Goal: Transaction & Acquisition: Purchase product/service

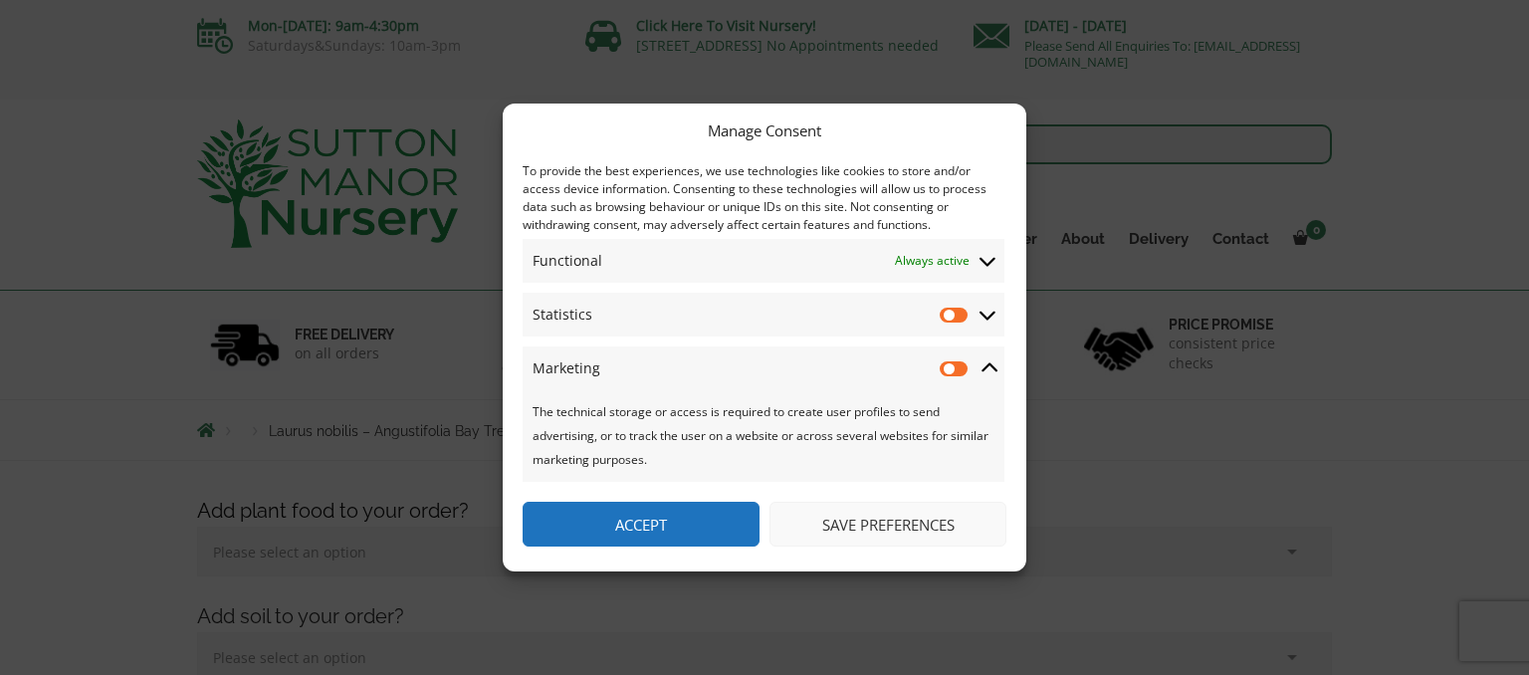
click at [894, 404] on div "The technical storage or access is required to create user profiles to send adv…" at bounding box center [764, 436] width 482 height 92
click at [964, 325] on span "Statistics Statistics" at bounding box center [764, 315] width 482 height 44
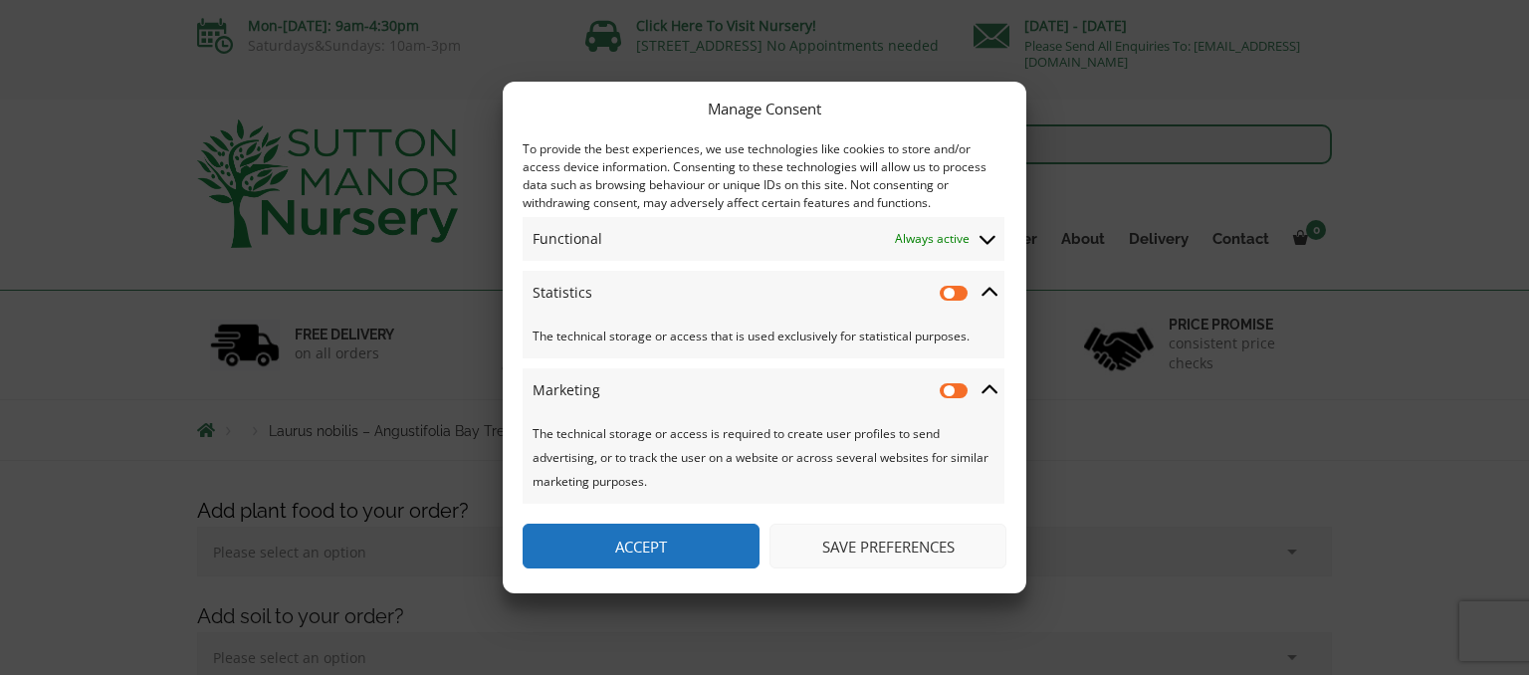
click at [986, 292] on icon at bounding box center [990, 293] width 16 height 18
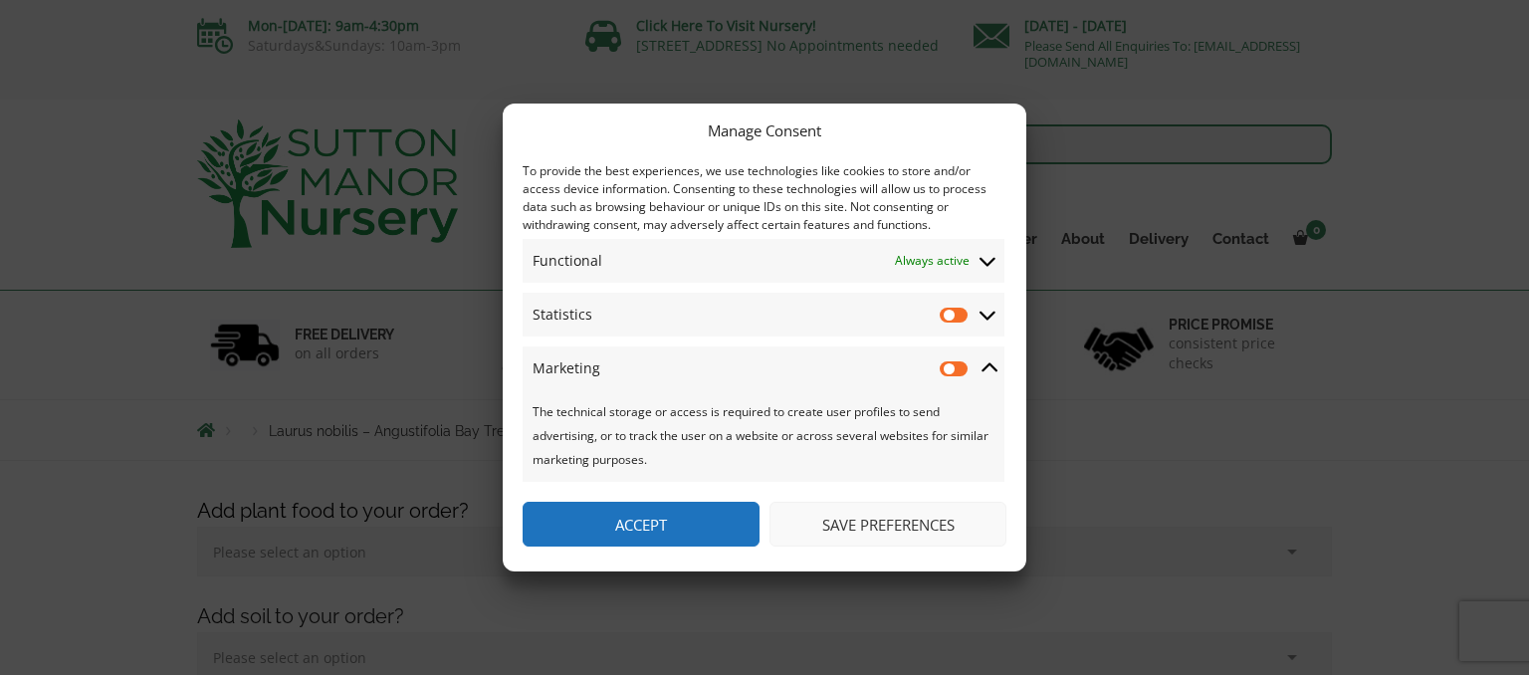
click at [986, 292] on div "Functional Functional Always active The technical storage or access is strictly…" at bounding box center [764, 360] width 482 height 243
click at [962, 314] on input "Statistics" at bounding box center [955, 315] width 30 height 20
click at [947, 321] on input "Statistics" at bounding box center [955, 315] width 30 height 20
checkbox input "false"
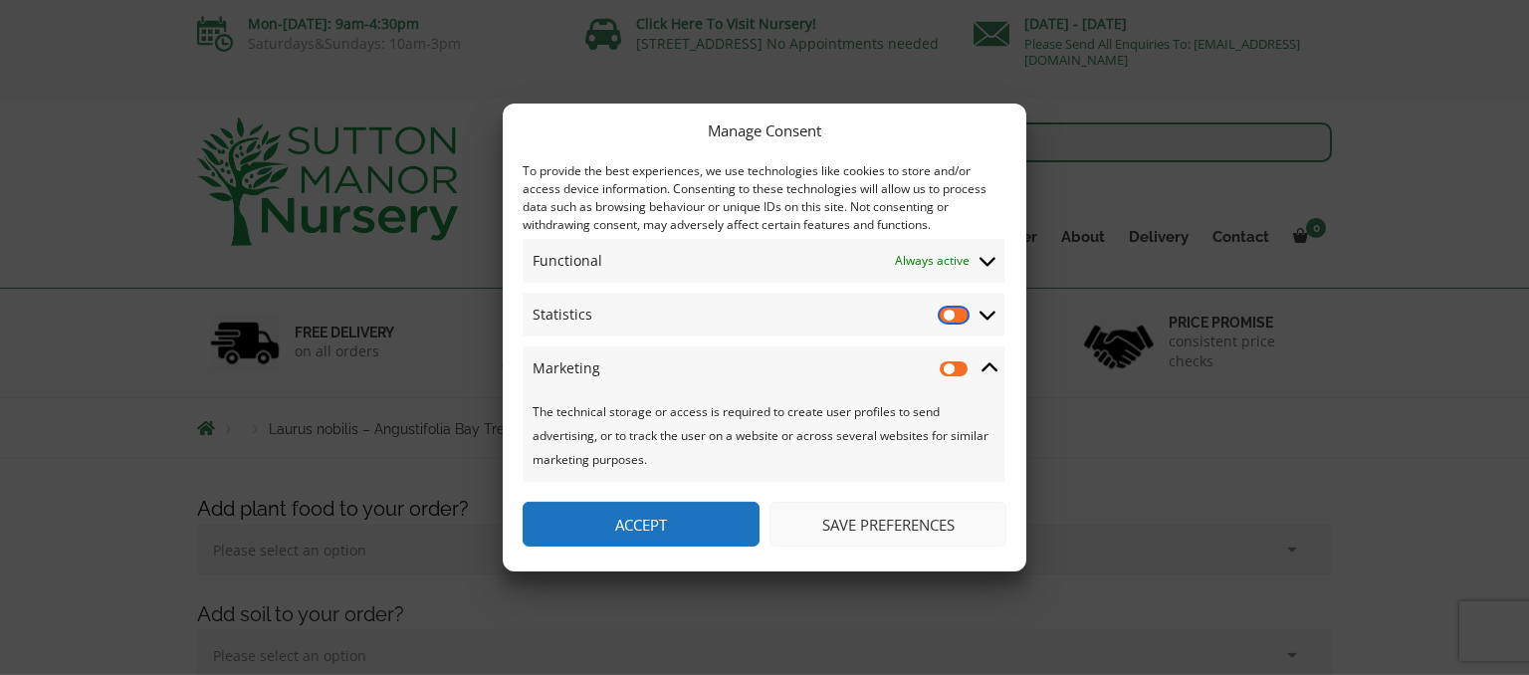
scroll to position [0, 0]
click at [814, 508] on button "Save preferences" at bounding box center [888, 524] width 237 height 45
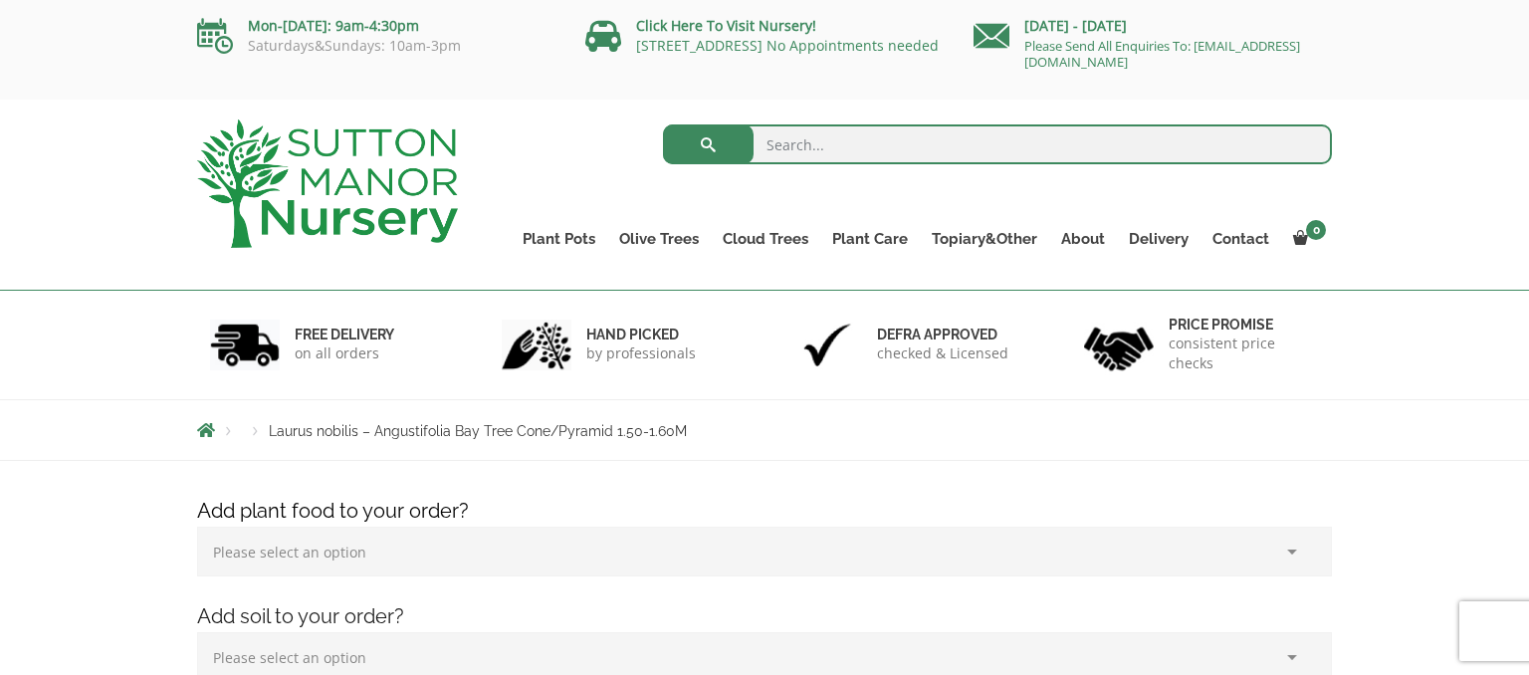
click at [197, 527] on select "Please select an option (x1) 1k Bag (£15.00) (x2) 1k Bag (£30.00) (x3) 1k Bag (…" at bounding box center [764, 552] width 1135 height 50
click at [903, 538] on select "Please select an option (x1) 1k Bag (£15.00) (x2) 1k Bag (£30.00) (x3) 1k Bag (…" at bounding box center [764, 552] width 1135 height 50
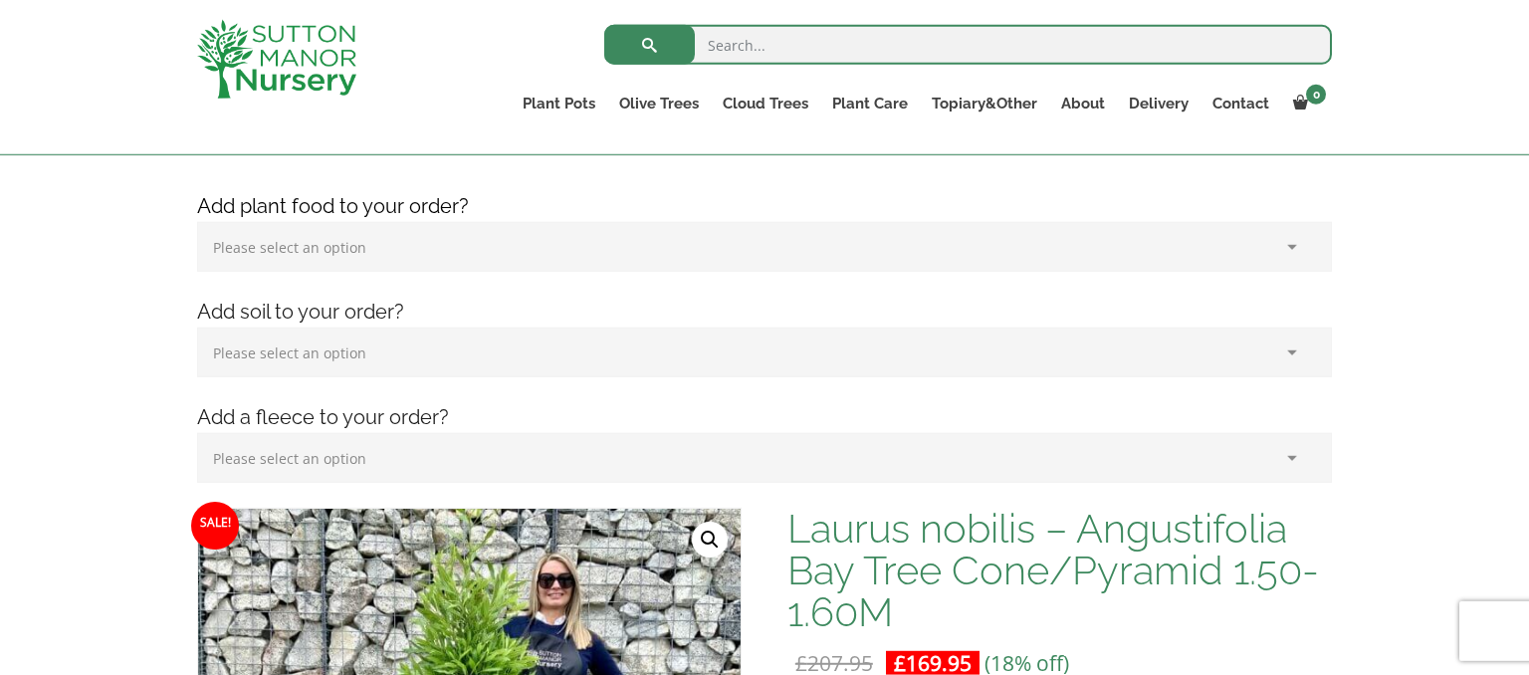
click at [903, 538] on h1 "Laurus nobilis – Angustifolia Bay Tree Cone/Pyramid 1.50-1.60M" at bounding box center [1060, 570] width 545 height 125
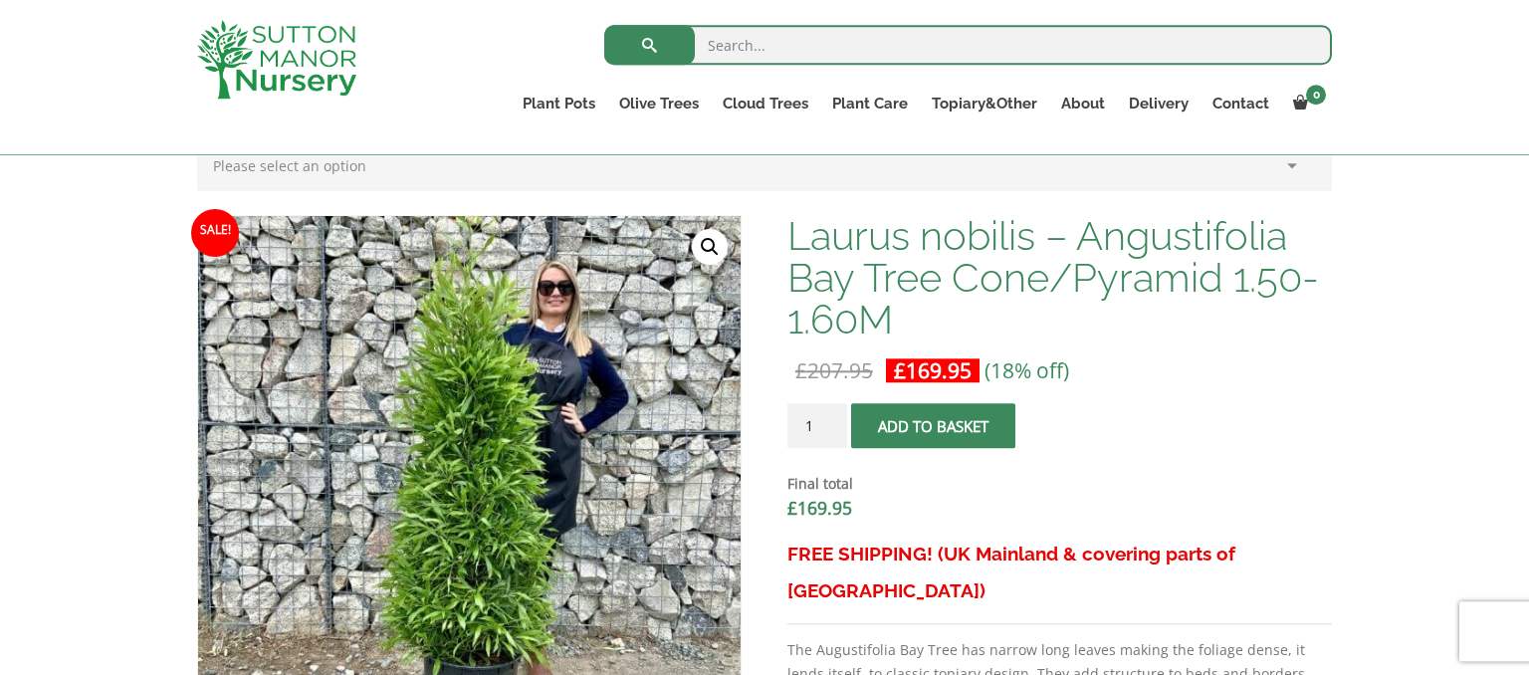
scroll to position [585, 0]
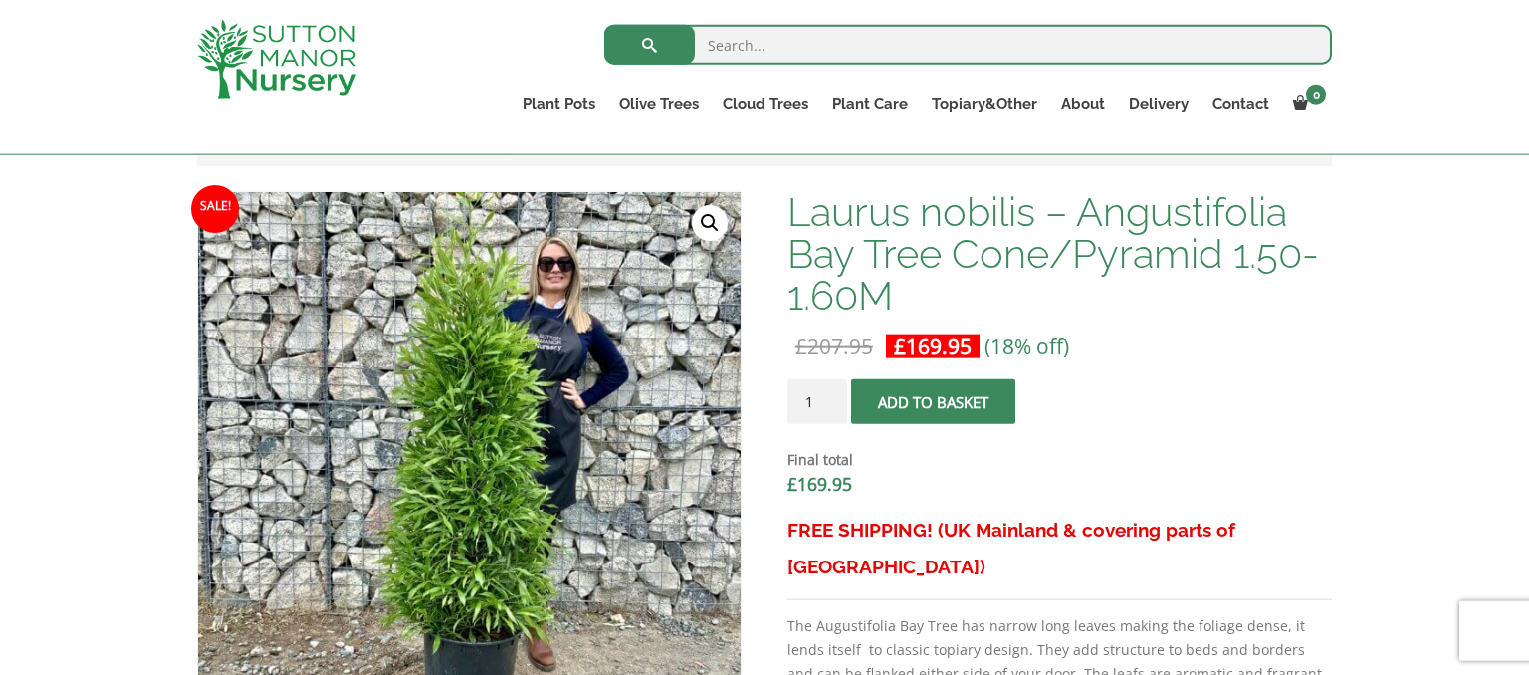
click at [903, 538] on h3 "FREE SHIPPING! (UK Mainland & covering parts of [GEOGRAPHIC_DATA])" at bounding box center [1060, 549] width 545 height 74
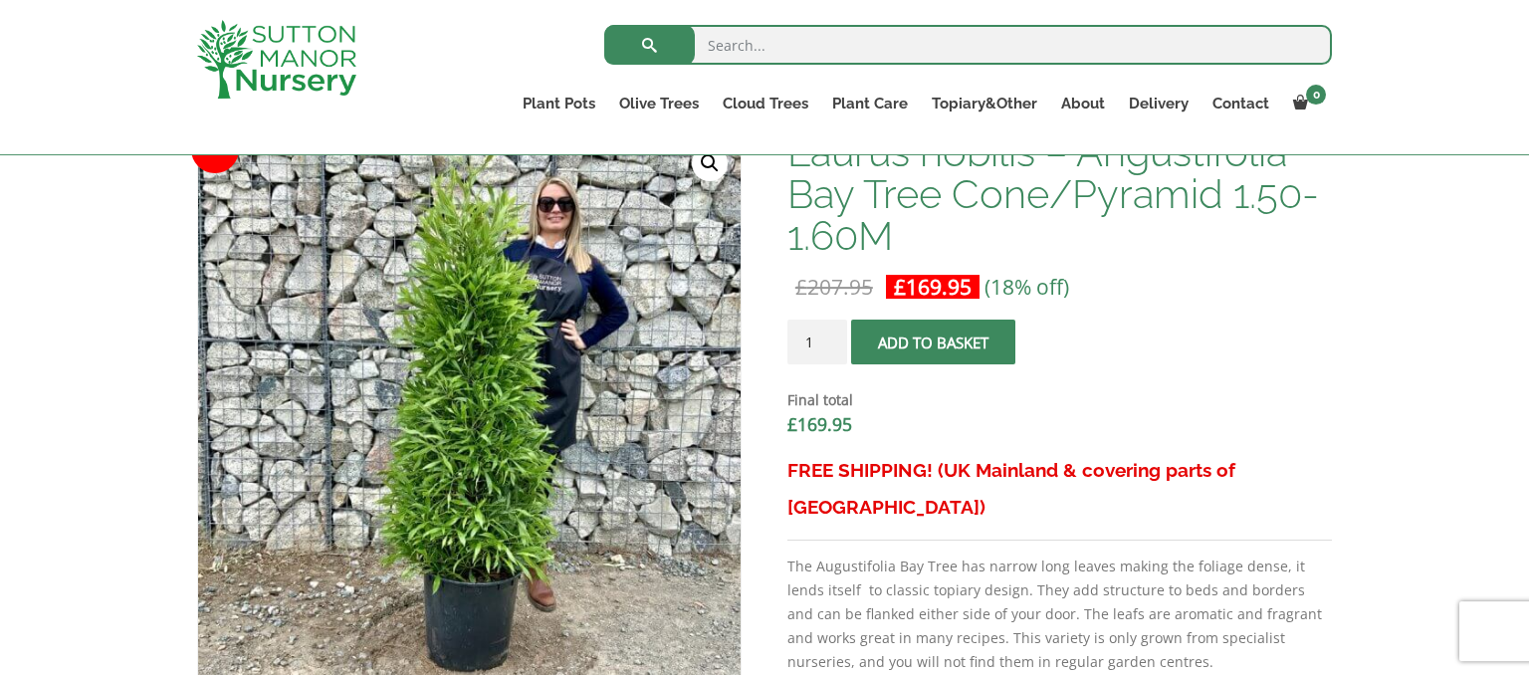
click at [903, 555] on p "The Augustifolia Bay Tree has narrow long leaves making the foliage dense, it l…" at bounding box center [1060, 614] width 545 height 119
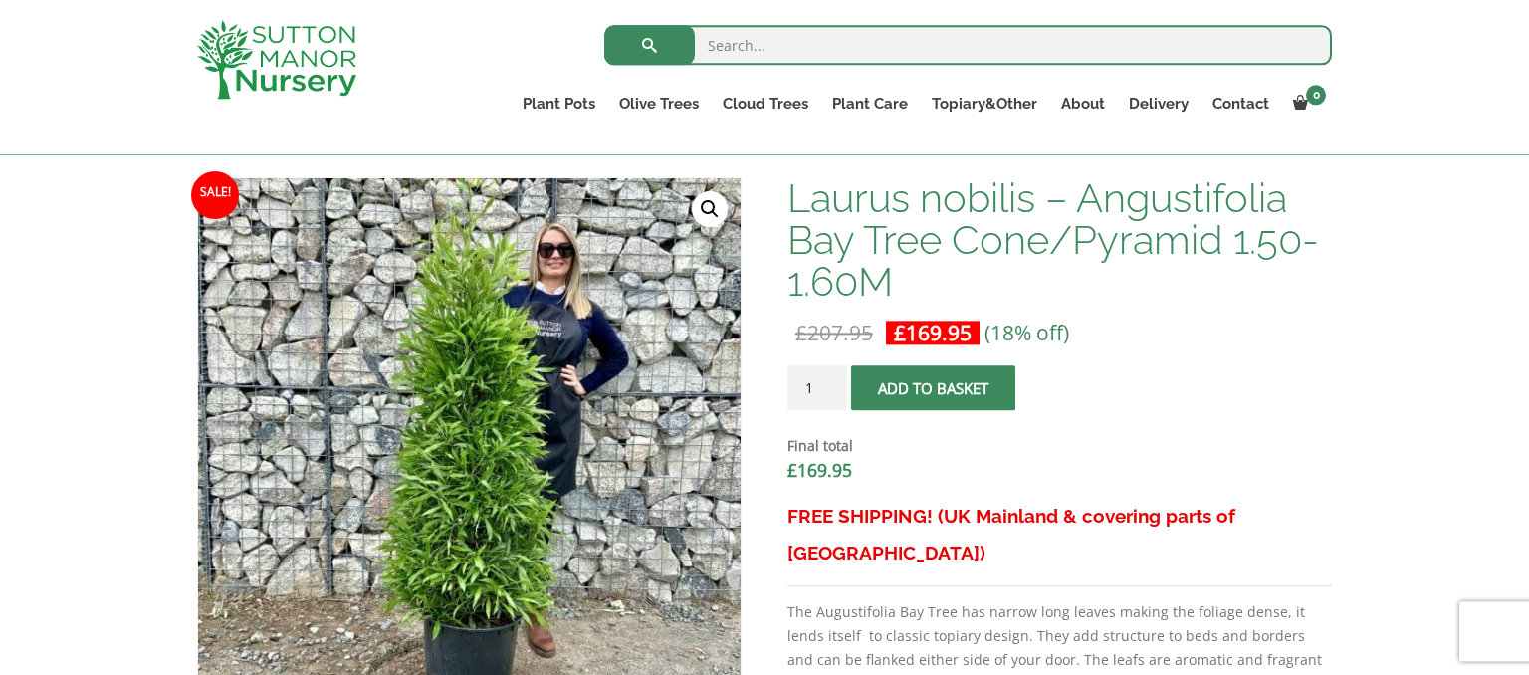
scroll to position [597, 0]
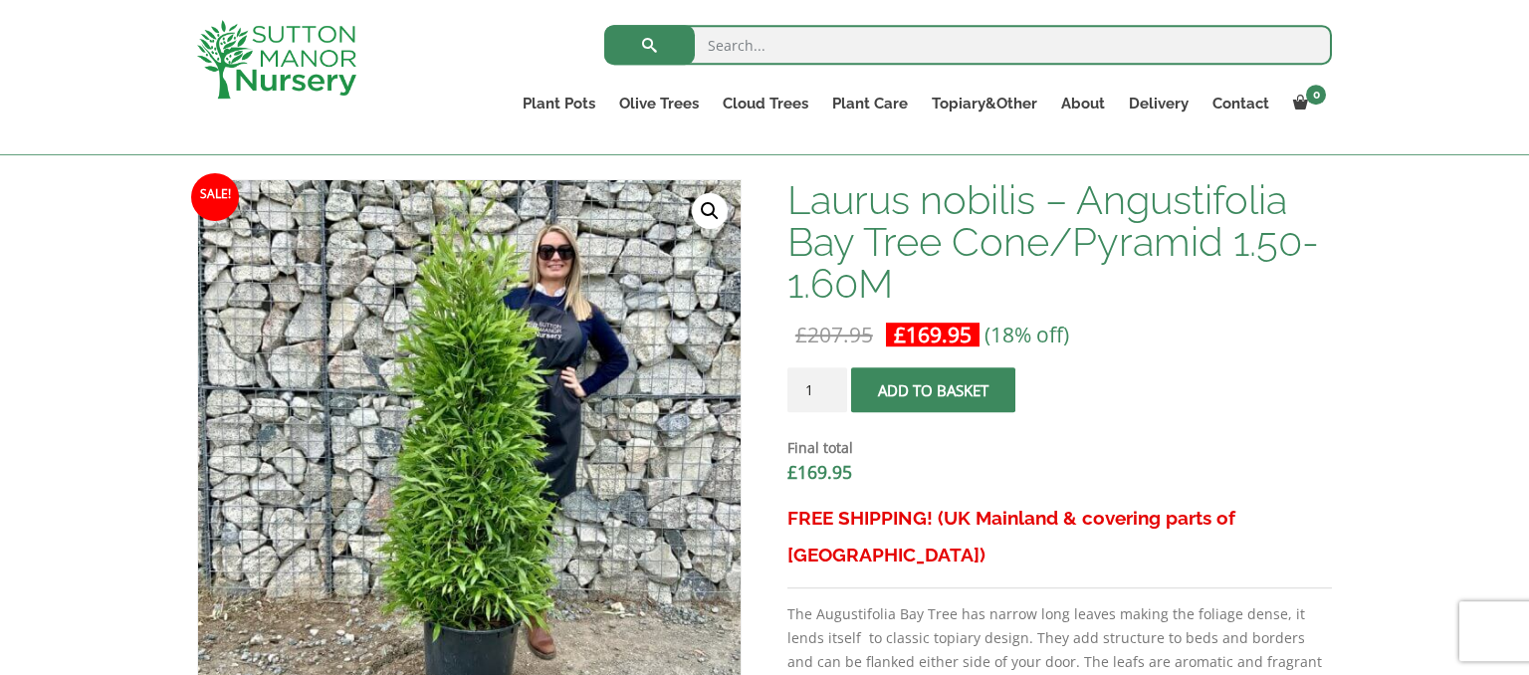
click at [903, 538] on div "FREE SHIPPING! (UK Mainland & covering parts of Scotland) The Augustifolia Bay …" at bounding box center [1060, 616] width 545 height 232
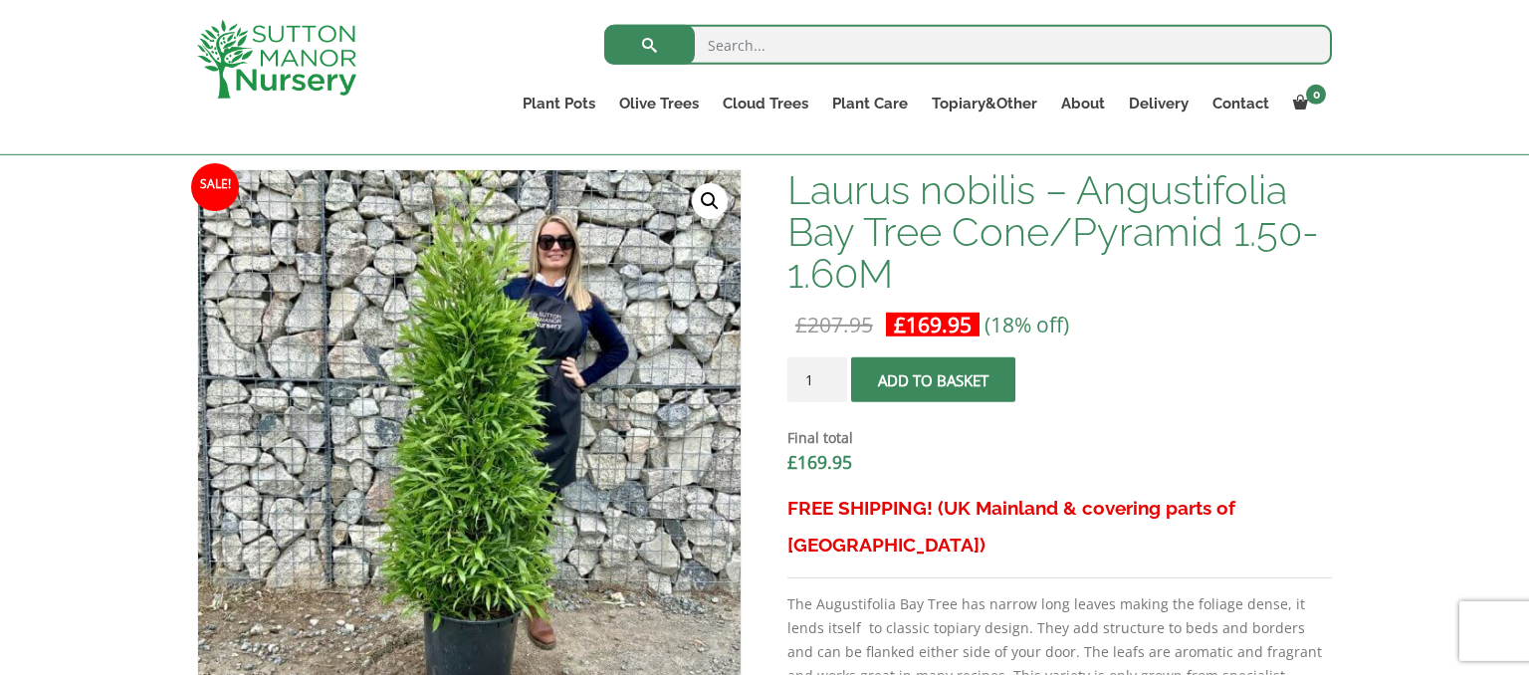
scroll to position [609, 0]
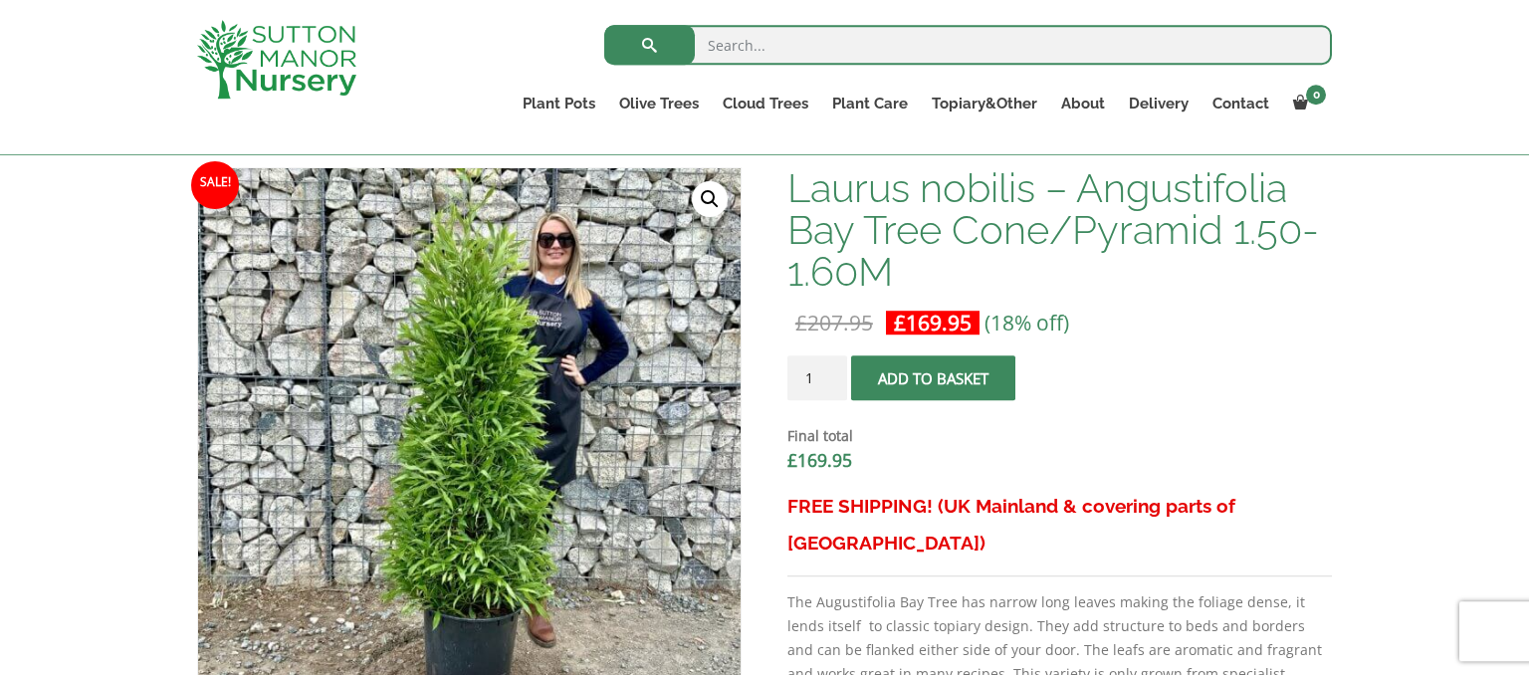
click at [903, 575] on hr at bounding box center [1060, 575] width 545 height 1
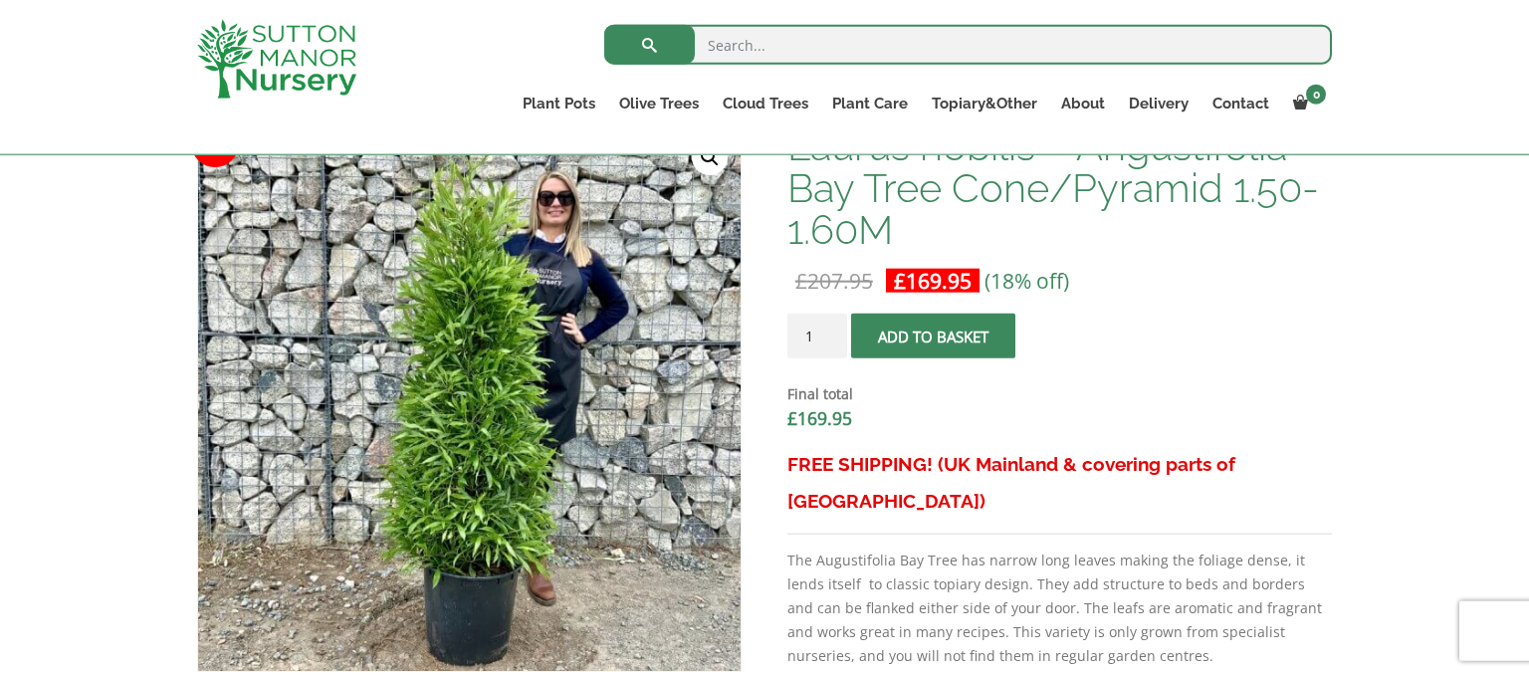
scroll to position [657, 0]
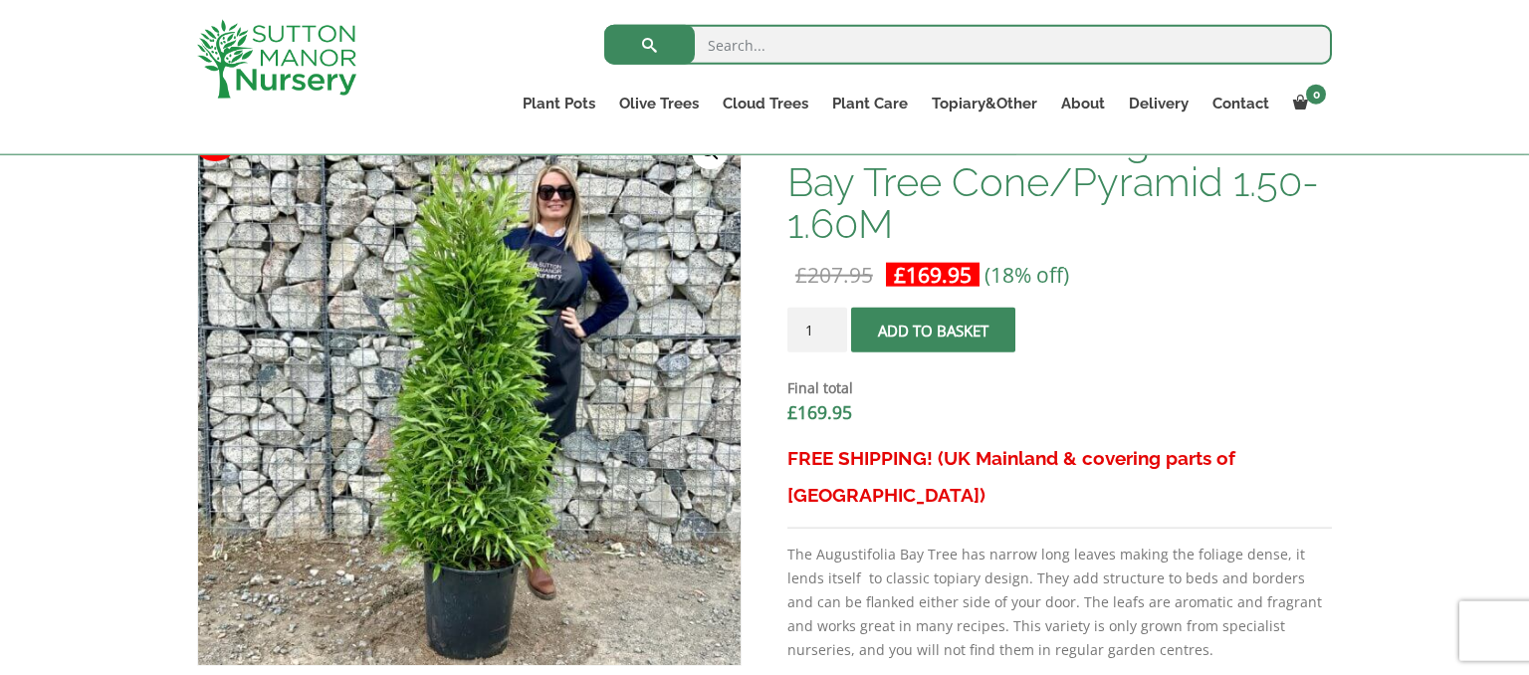
click at [903, 543] on p "The Augustifolia Bay Tree has narrow long leaves making the foliage dense, it l…" at bounding box center [1060, 602] width 545 height 119
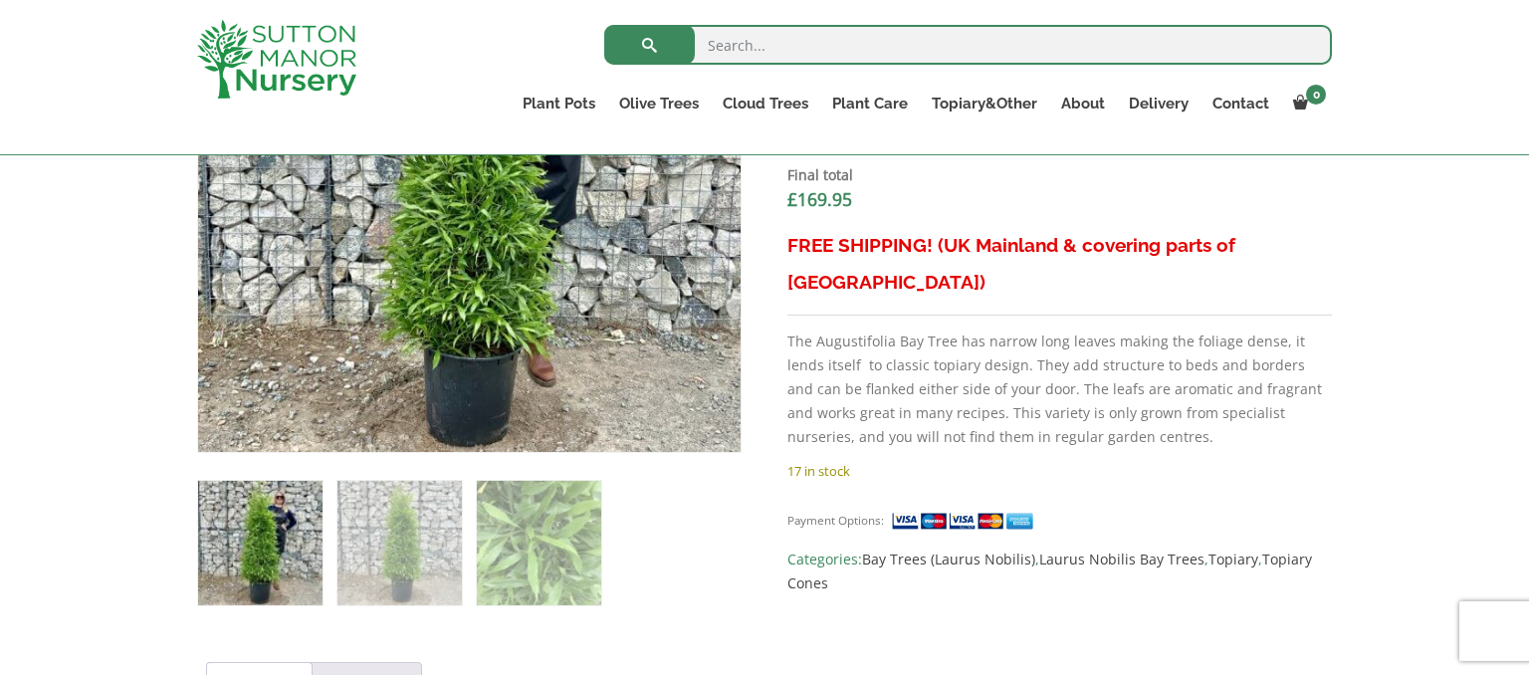
scroll to position [873, 0]
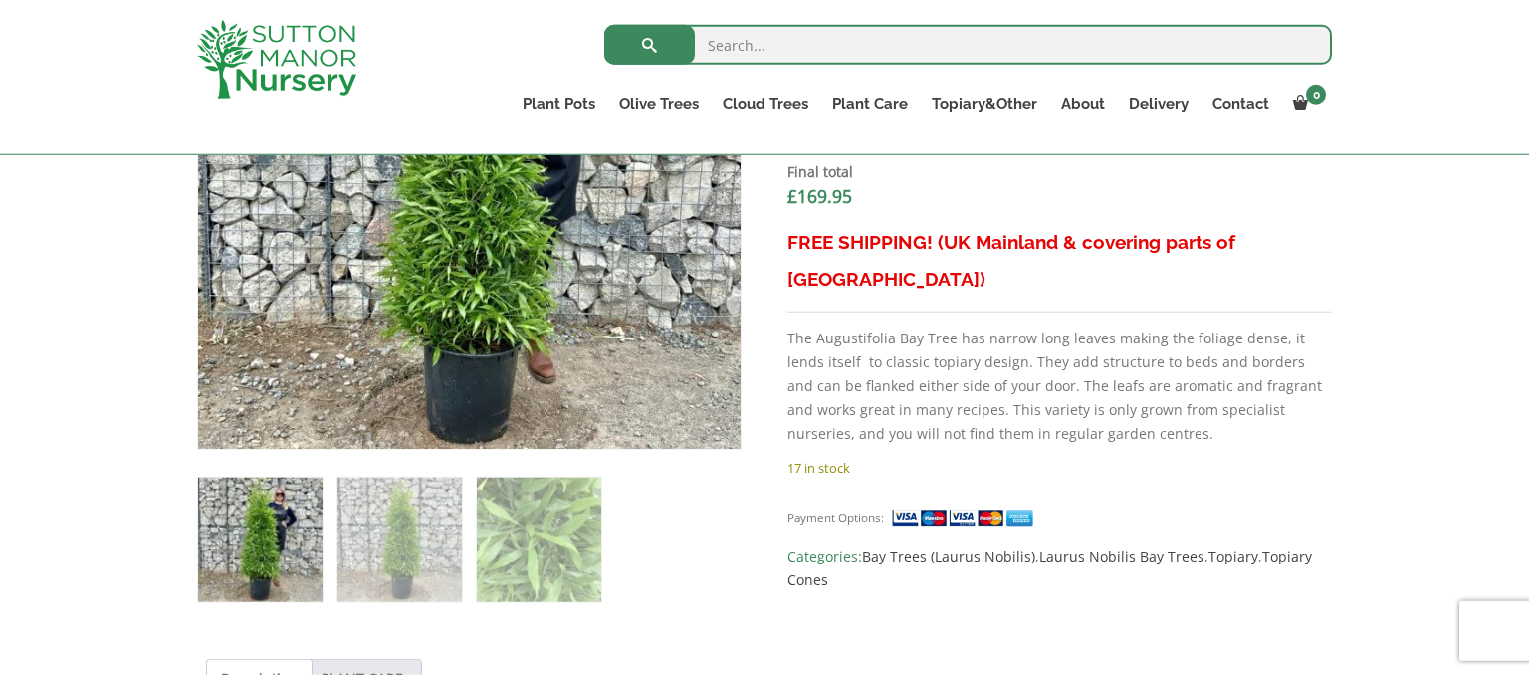
click at [914, 508] on img at bounding box center [965, 518] width 149 height 21
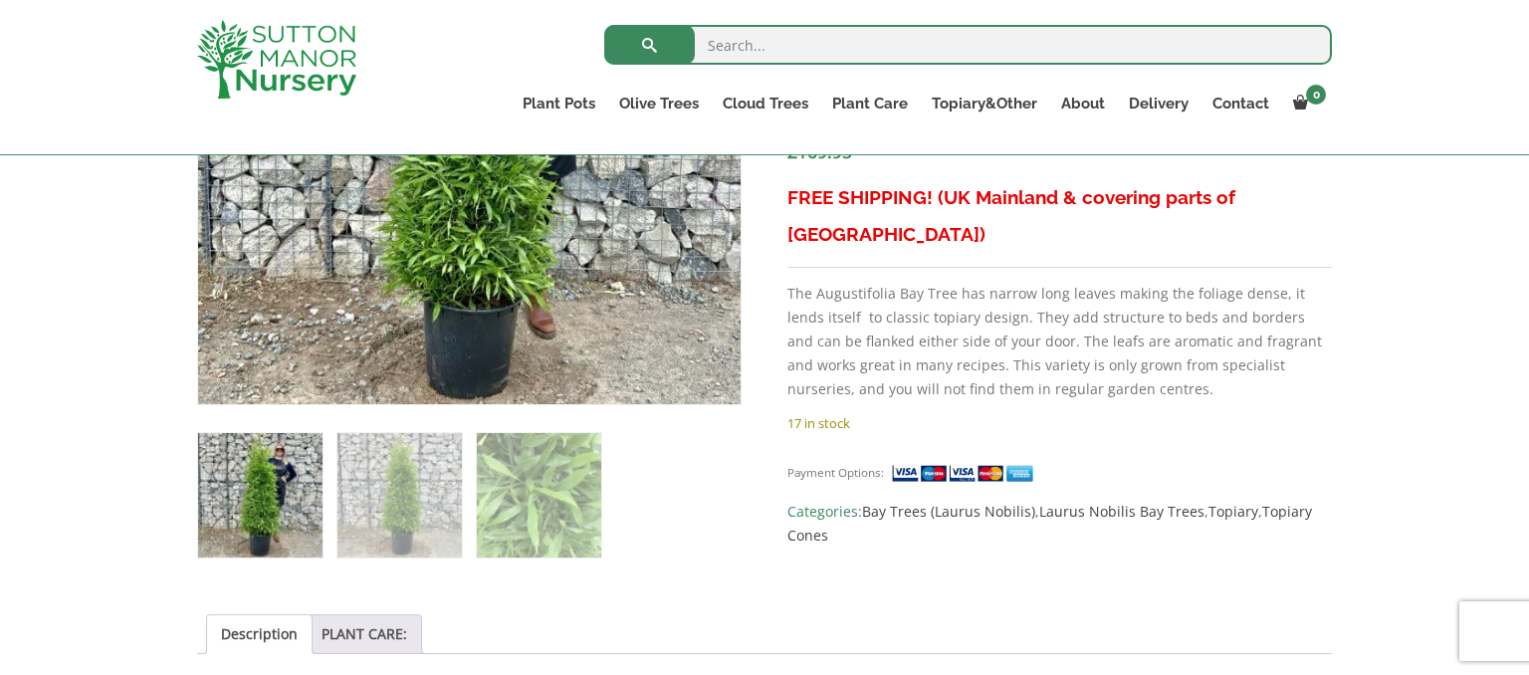
scroll to position [920, 0]
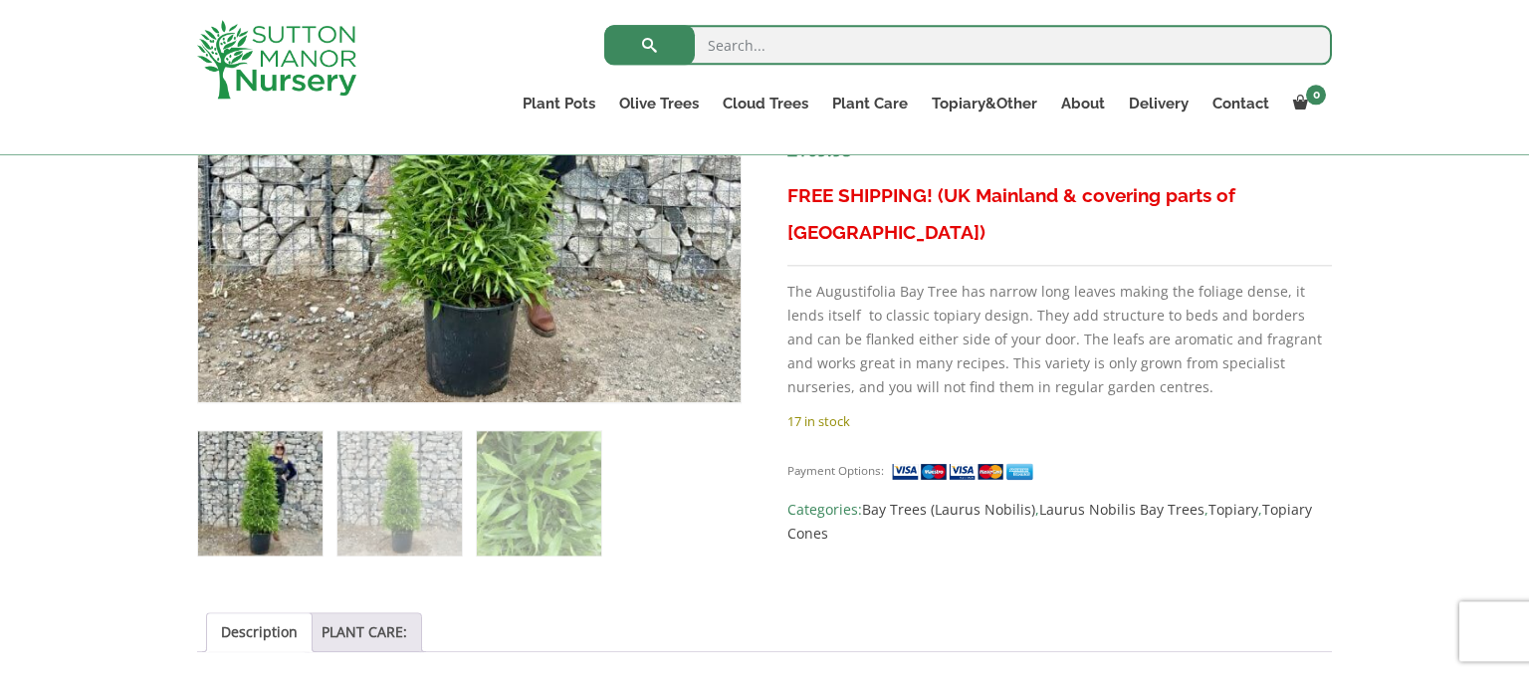
click at [914, 500] on link "Bay Trees (Laurus Nobilis)" at bounding box center [948, 509] width 173 height 19
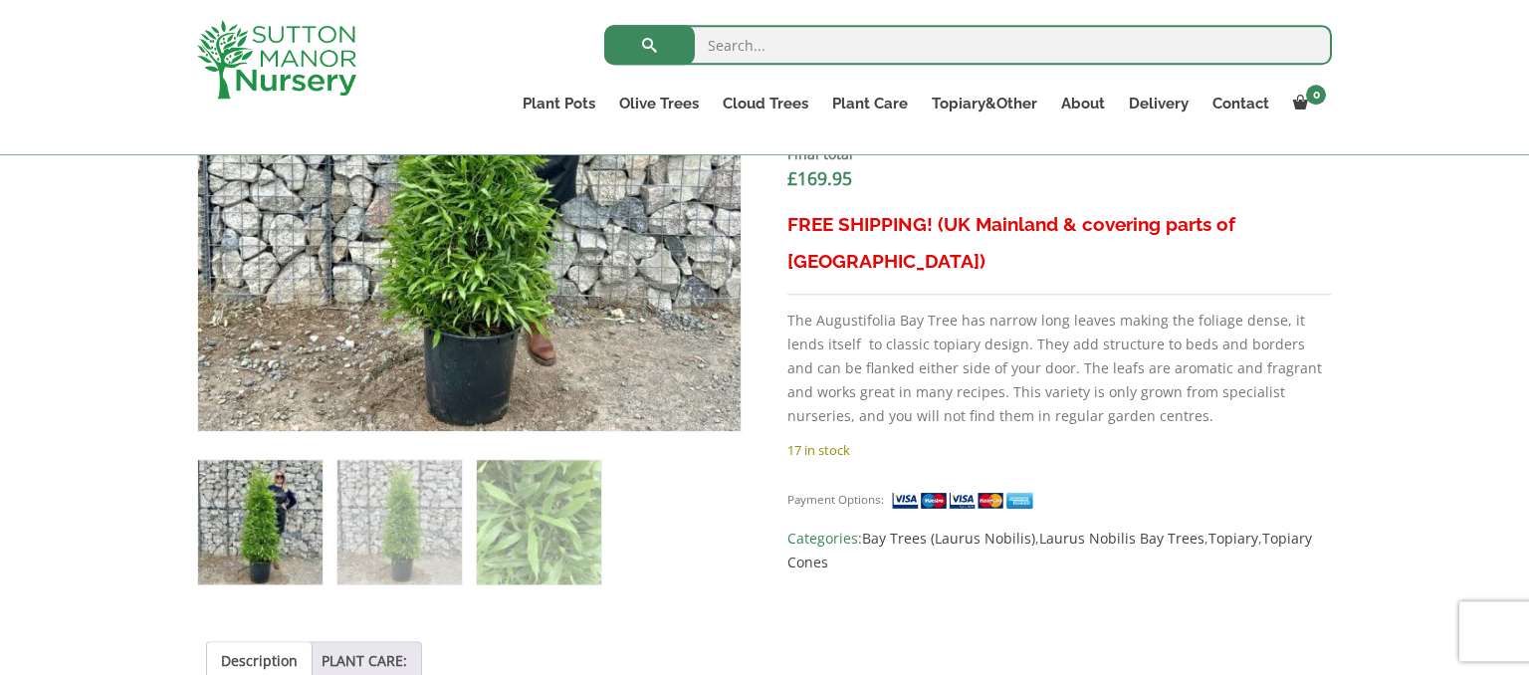
scroll to position [848, 0]
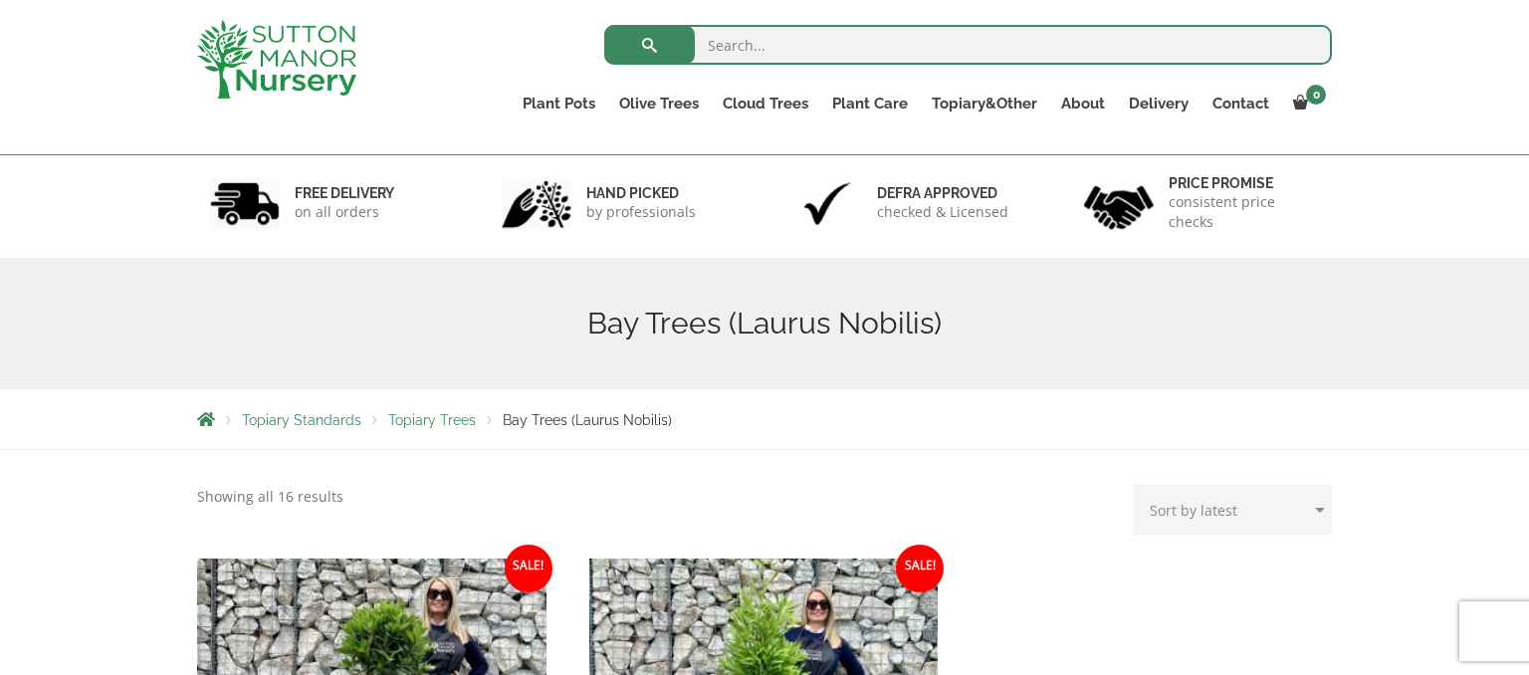
scroll to position [150, 0]
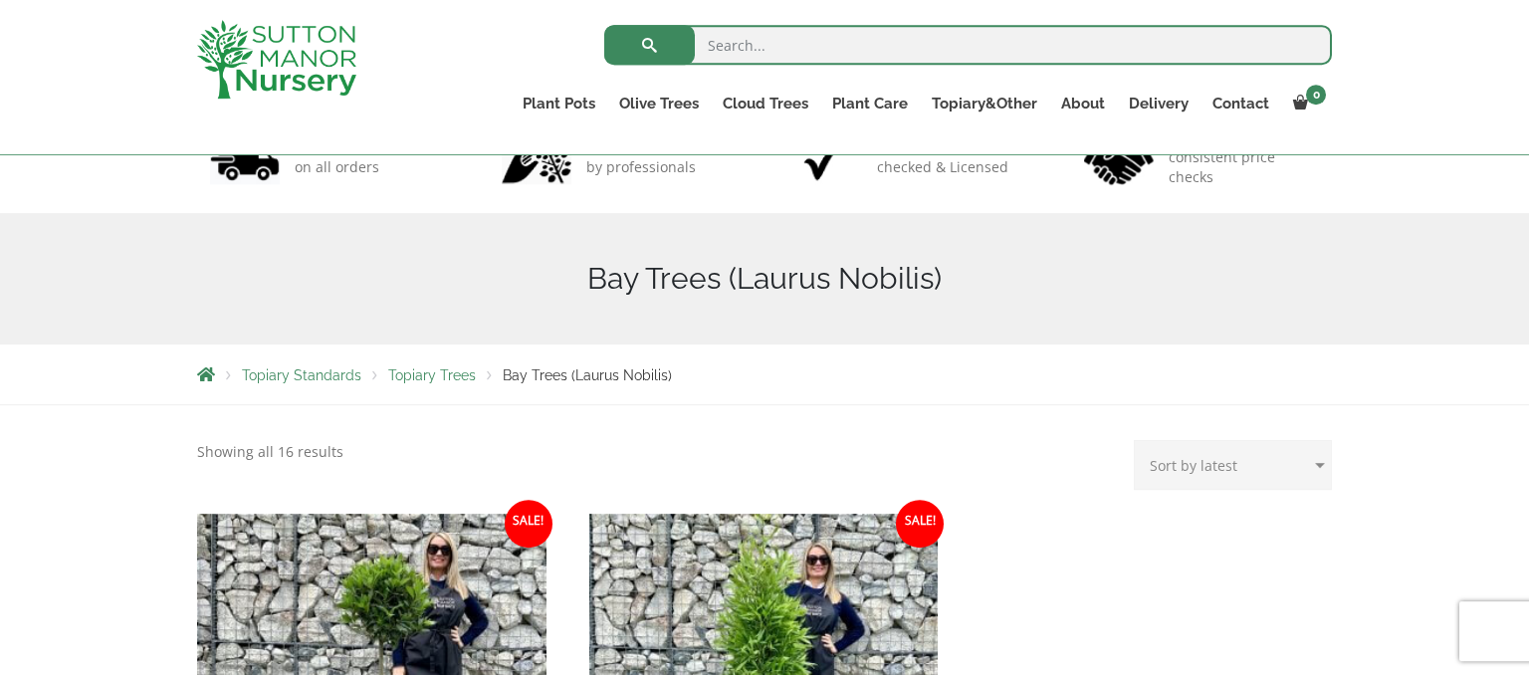
click at [528, 143] on div "Search for: Plant Pots Resin Bonded Pots The Amalfi Pots The Milan Pots The Cap…" at bounding box center [881, 77] width 932 height 154
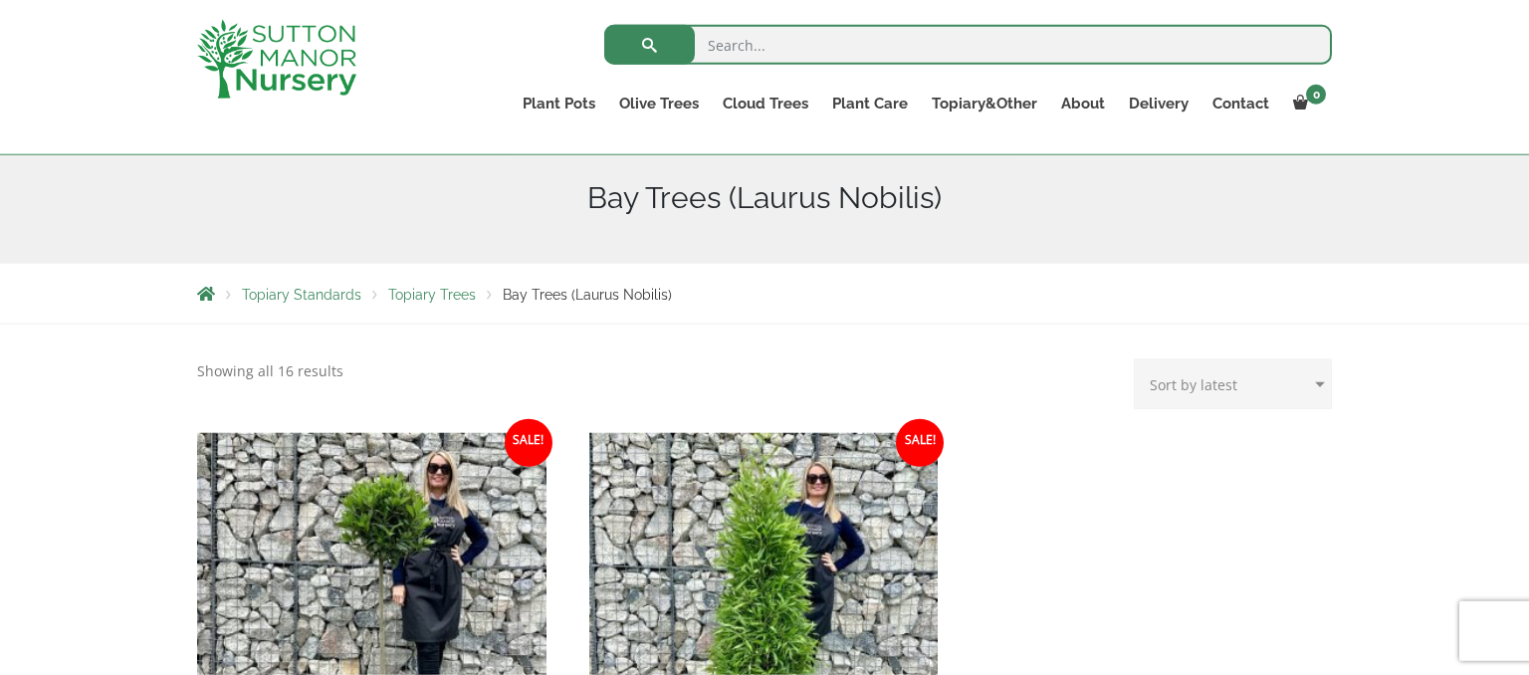
scroll to position [235, 0]
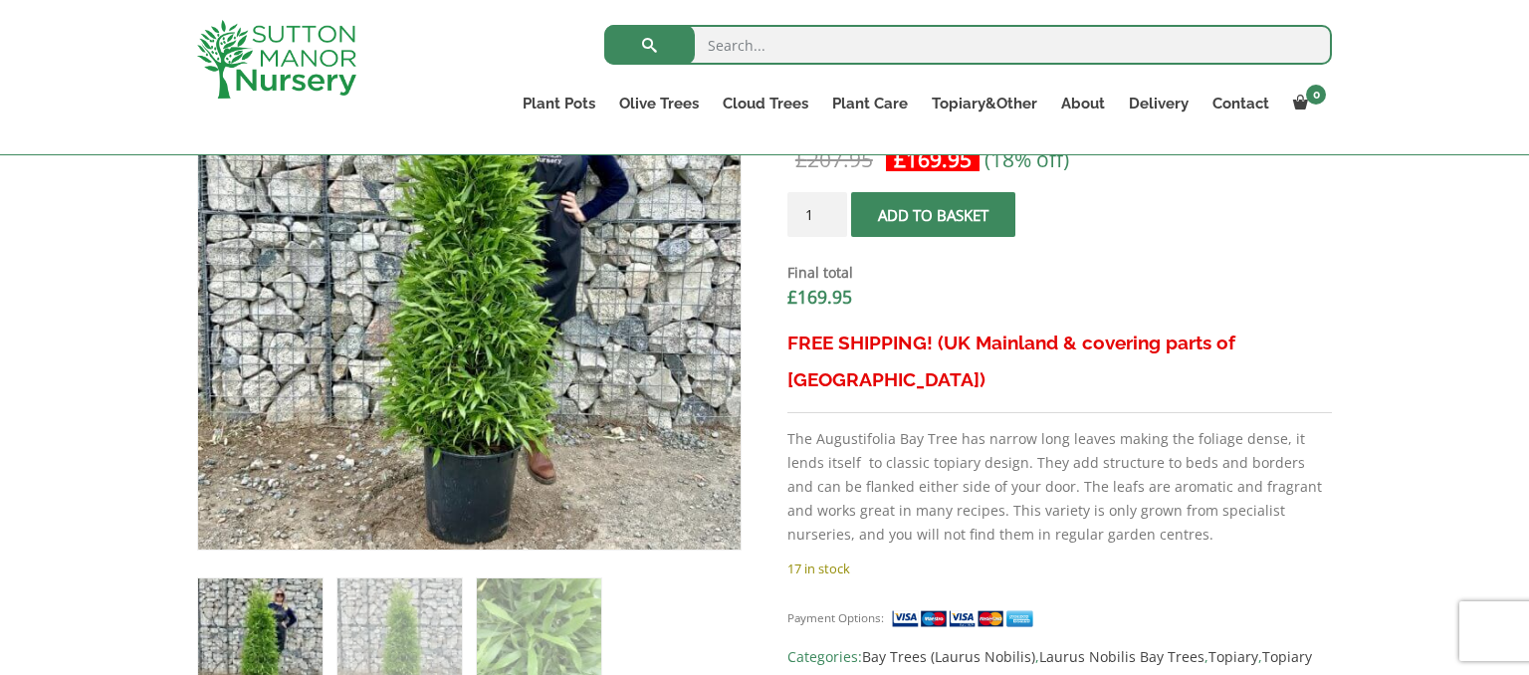
scroll to position [808, 0]
